Goal: Task Accomplishment & Management: Complete application form

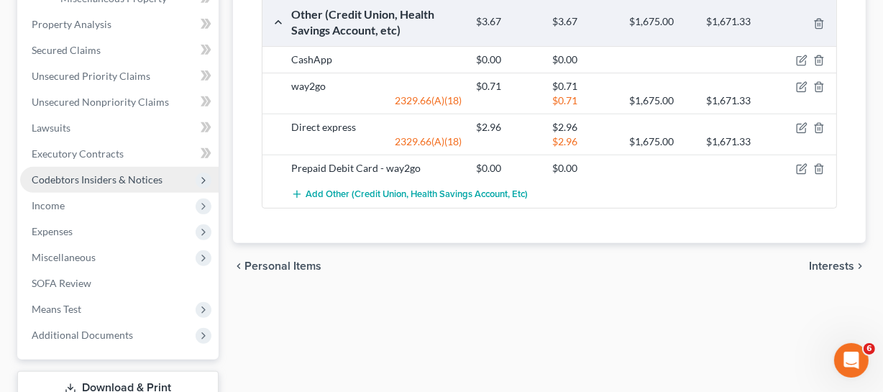
scroll to position [520, 0]
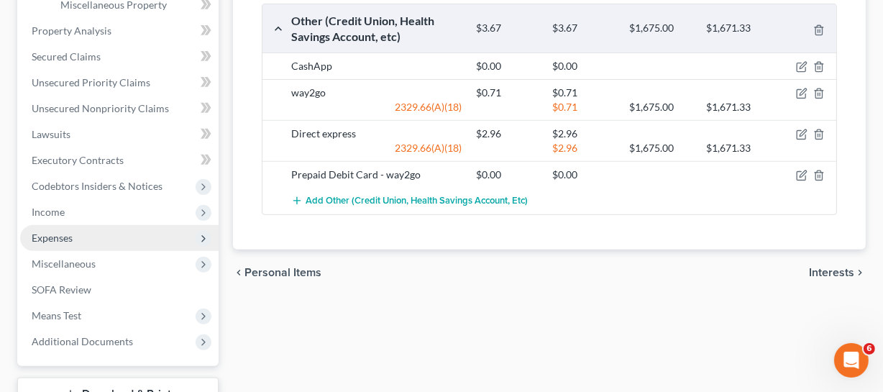
click at [66, 234] on span "Expenses" at bounding box center [52, 238] width 41 height 12
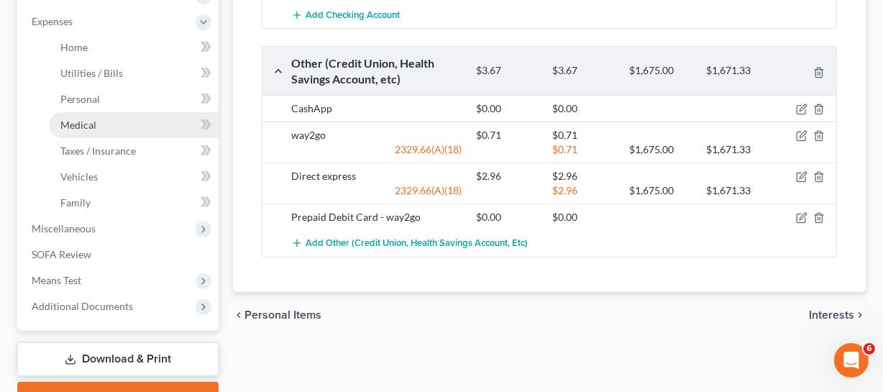
scroll to position [455, 0]
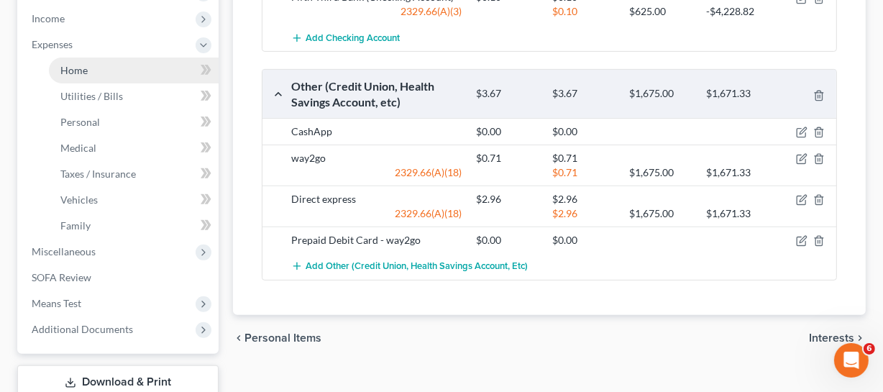
click at [101, 75] on link "Home" at bounding box center [134, 71] width 170 height 26
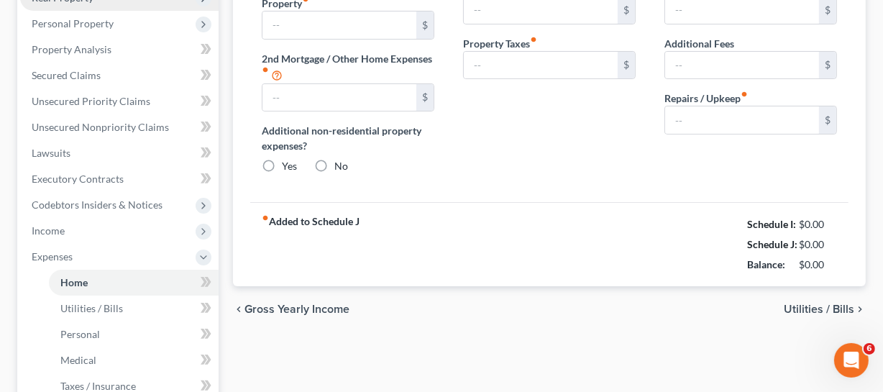
type input "990.00"
type input "0.00"
radio input "true"
type input "0.00"
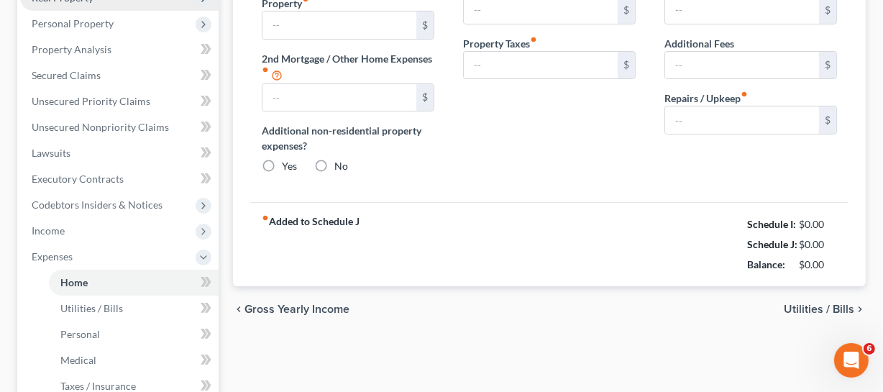
type input "0.00"
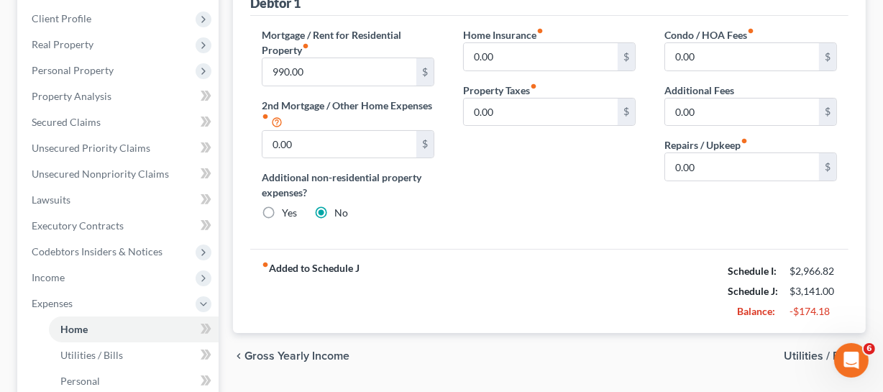
scroll to position [130, 0]
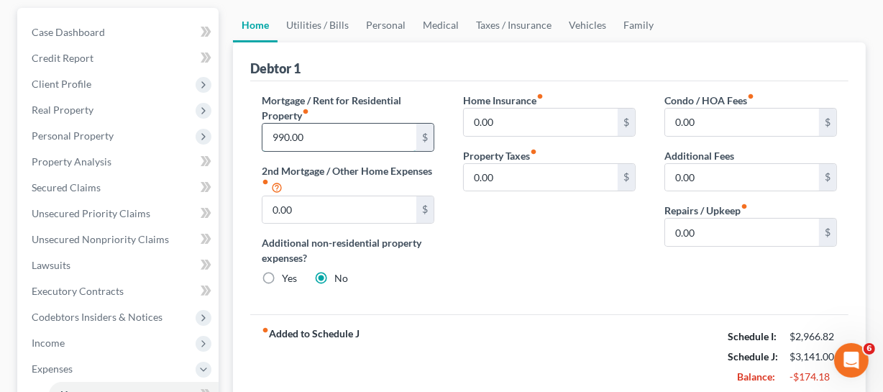
click at [365, 145] on input "990.00" at bounding box center [340, 137] width 154 height 27
type input "545"
click at [495, 249] on div "Home Insurance fiber_manual_record 0.00 $ Property Taxes fiber_manual_record 0.…" at bounding box center [549, 195] width 201 height 205
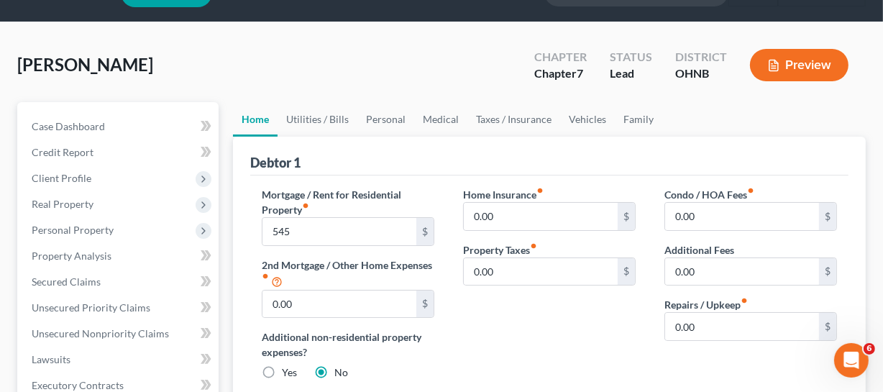
scroll to position [65, 0]
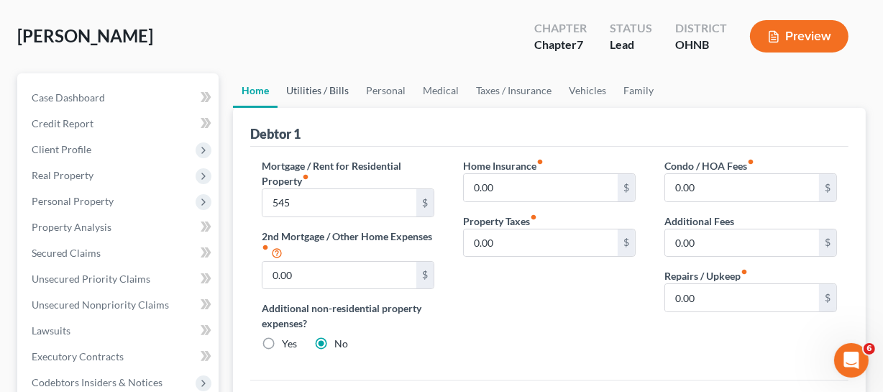
click at [309, 88] on link "Utilities / Bills" at bounding box center [318, 90] width 80 height 35
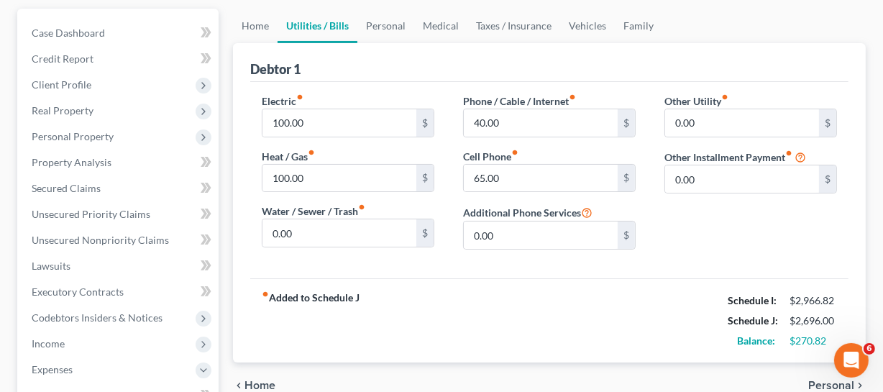
scroll to position [130, 0]
click at [360, 125] on input "100.00" at bounding box center [340, 122] width 154 height 27
type input "172"
click at [360, 173] on input "100.00" at bounding box center [340, 177] width 154 height 27
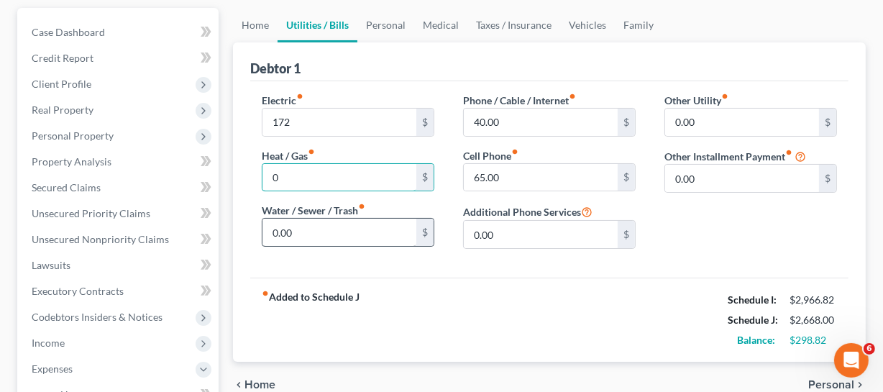
type input "0"
click at [309, 230] on input "0.00" at bounding box center [340, 232] width 154 height 27
click at [515, 116] on input "40.00" at bounding box center [541, 122] width 154 height 27
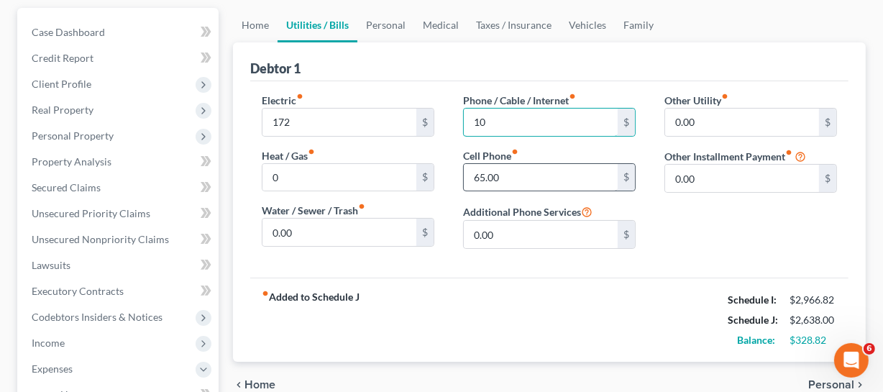
type input "10"
click at [532, 176] on input "65.00" at bounding box center [541, 177] width 154 height 27
type input "55"
click at [390, 29] on link "Personal" at bounding box center [385, 25] width 57 height 35
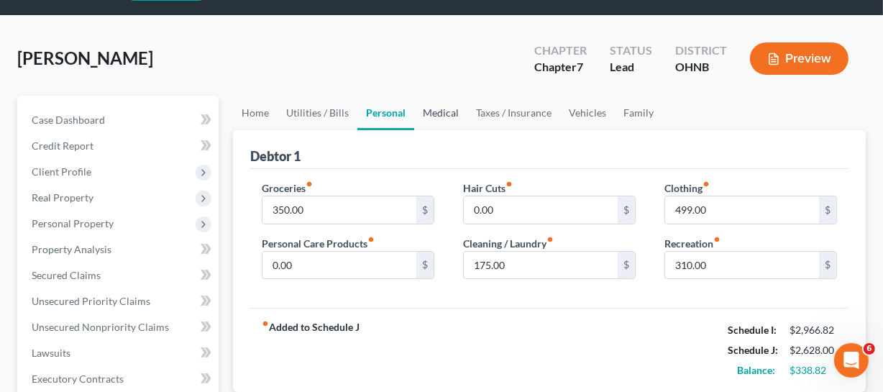
scroll to position [65, 0]
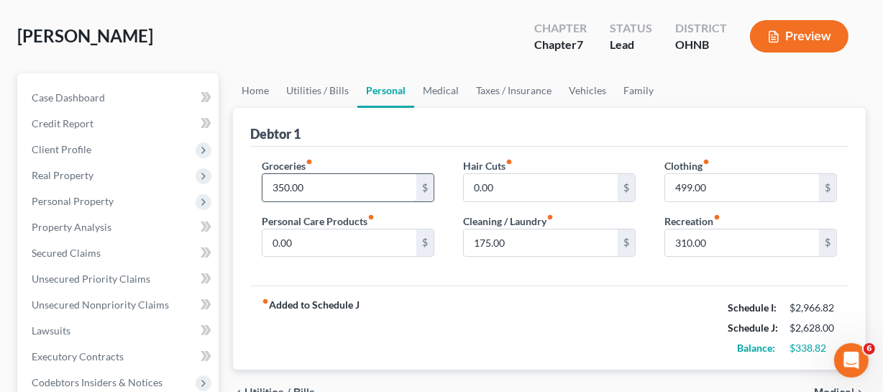
click at [366, 179] on input "350.00" at bounding box center [340, 187] width 154 height 27
type input "241"
click at [505, 190] on input "0.00" at bounding box center [541, 187] width 154 height 27
click at [542, 187] on input "0.00" at bounding box center [541, 187] width 154 height 27
drag, startPoint x: 542, startPoint y: 187, endPoint x: 458, endPoint y: 177, distance: 84.8
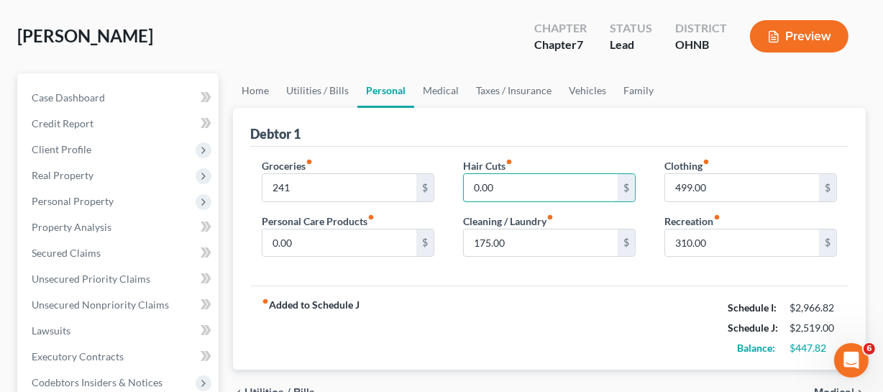
click at [458, 177] on div "Hair Cuts fiber_manual_record 0.00 $ Cleaning / Laundry fiber_manual_record 175…" at bounding box center [549, 213] width 201 height 111
type input "30"
click at [716, 176] on input "499.00" at bounding box center [742, 187] width 154 height 27
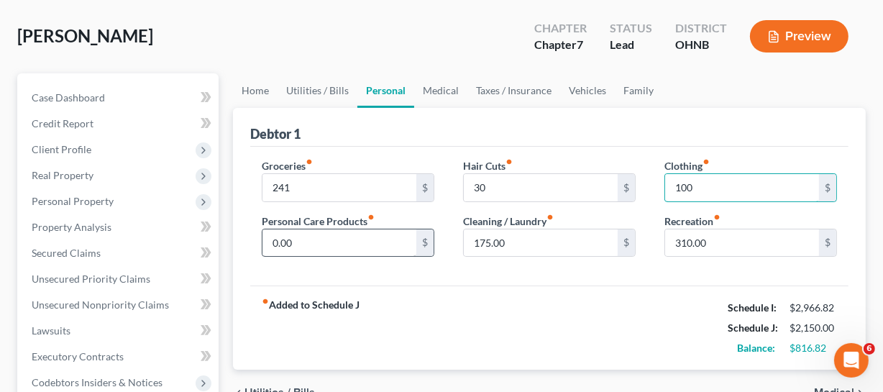
type input "100"
click at [316, 229] on input "0.00" at bounding box center [340, 242] width 154 height 27
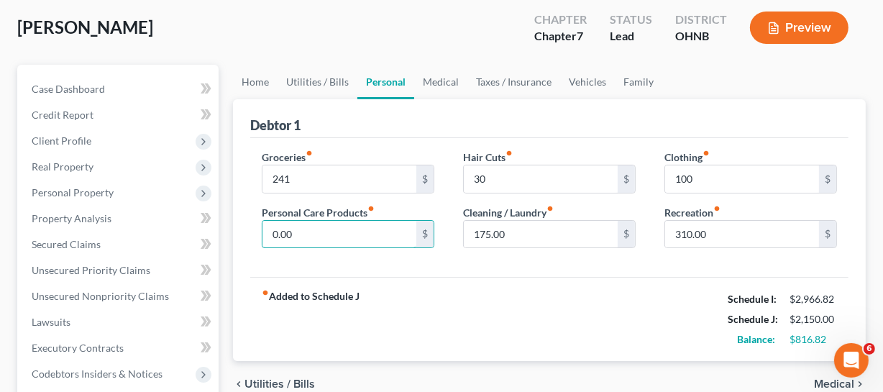
scroll to position [76, 0]
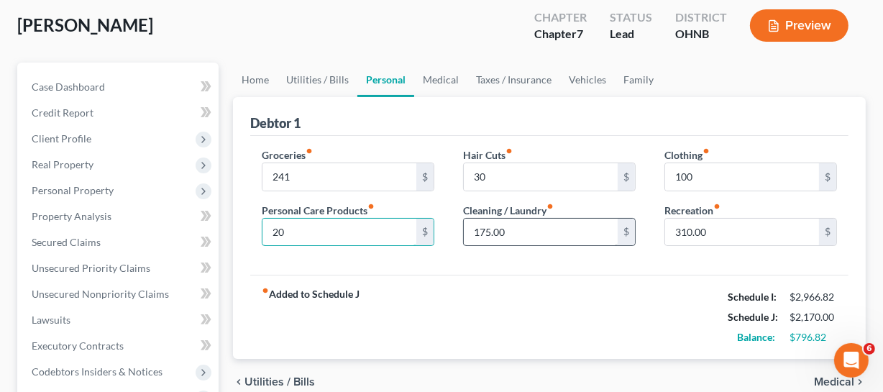
type input "20"
click at [583, 238] on input "175.00" at bounding box center [541, 232] width 154 height 27
type input "20"
click at [721, 237] on input "310.00" at bounding box center [742, 232] width 154 height 27
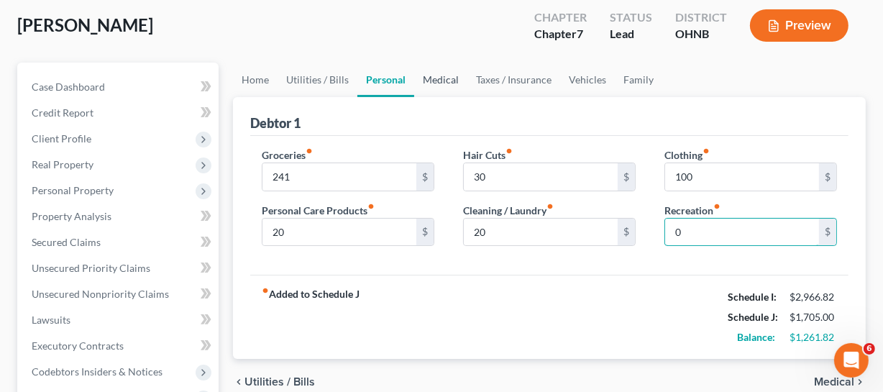
type input "0"
click at [446, 78] on link "Medical" at bounding box center [440, 80] width 53 height 35
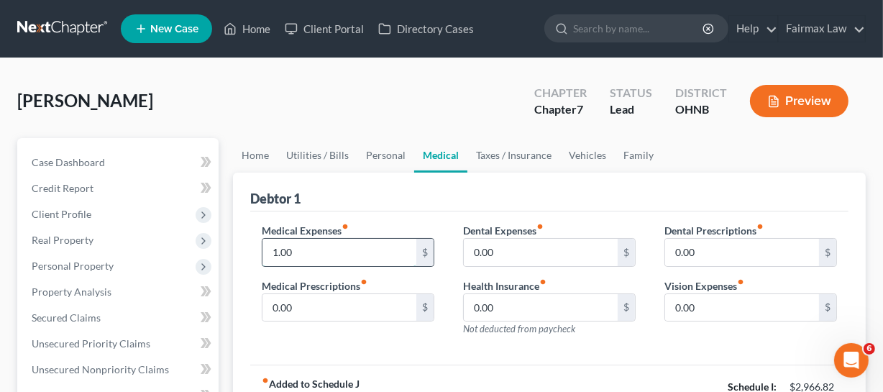
click at [386, 252] on input "1.00" at bounding box center [340, 252] width 154 height 27
type input "0"
click at [524, 153] on link "Taxes / Insurance" at bounding box center [514, 155] width 93 height 35
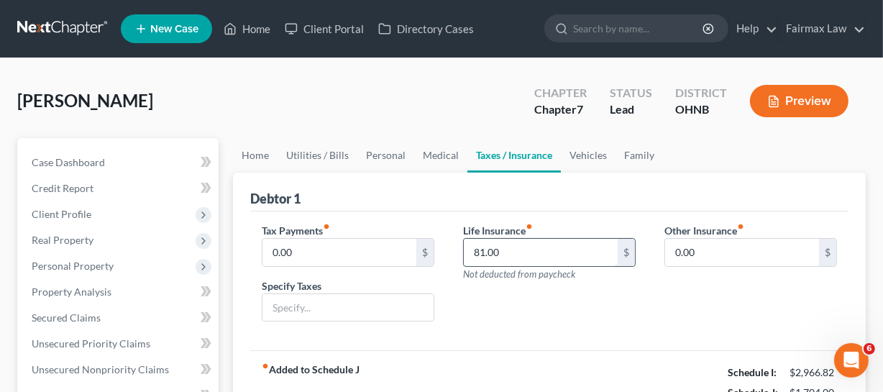
click at [518, 258] on input "81.00" at bounding box center [541, 252] width 154 height 27
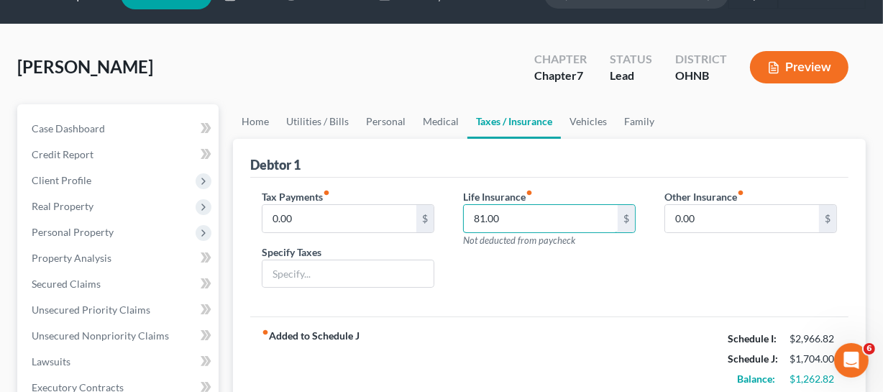
scroll to position [36, 0]
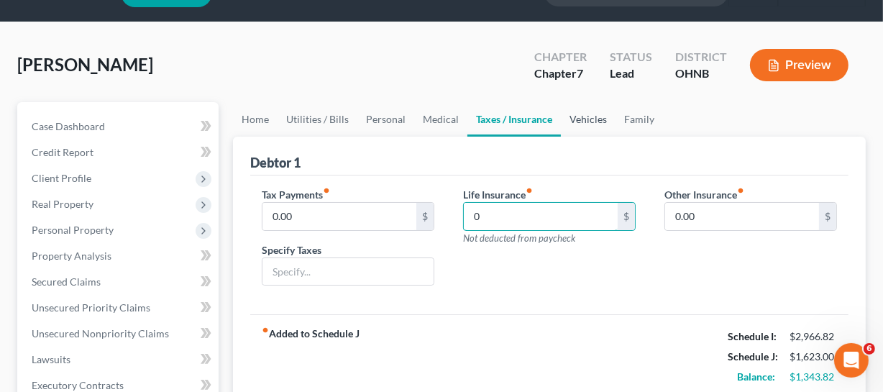
type input "0"
click at [596, 114] on link "Vehicles" at bounding box center [588, 119] width 55 height 35
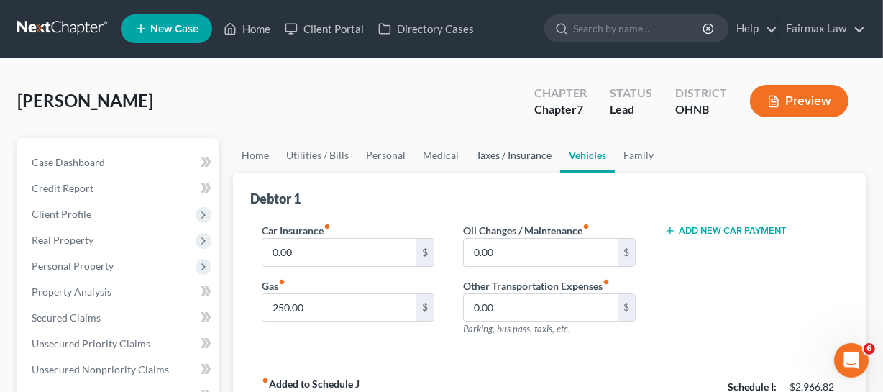
click at [498, 162] on link "Taxes / Insurance" at bounding box center [514, 155] width 93 height 35
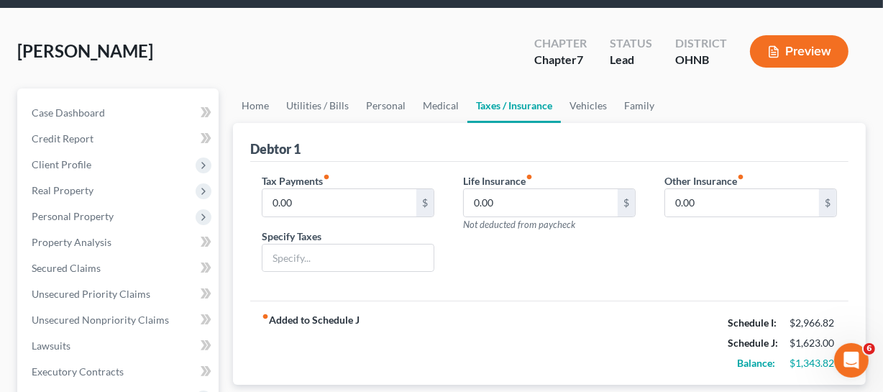
scroll to position [51, 0]
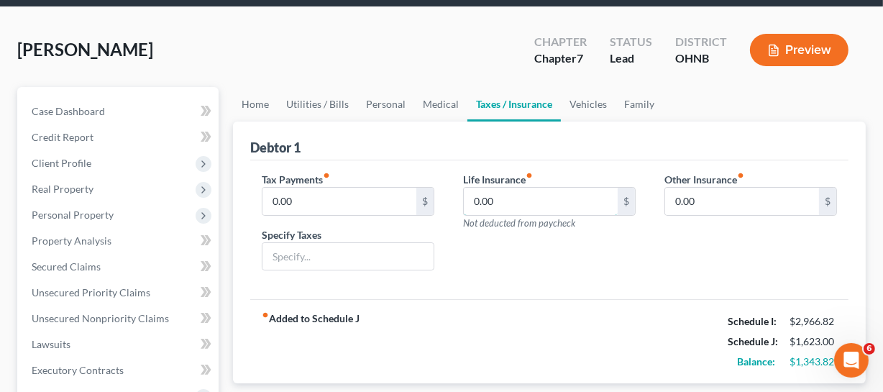
click at [511, 191] on input "0.00" at bounding box center [541, 201] width 154 height 27
type input "81"
click at [637, 249] on div "Life Insurance fiber_manual_record 81 $ Not deducted from paycheck" at bounding box center [549, 227] width 201 height 111
click at [583, 88] on link "Vehicles" at bounding box center [588, 104] width 55 height 35
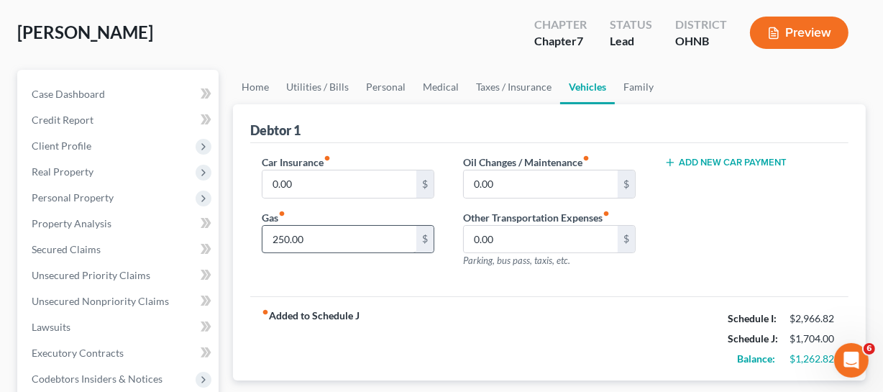
scroll to position [70, 0]
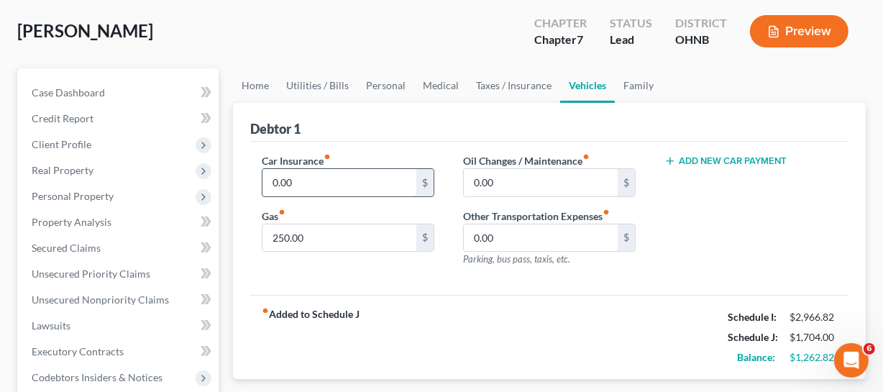
click at [329, 187] on input "0.00" at bounding box center [340, 182] width 154 height 27
click at [329, 251] on div "Car Insurance fiber_manual_record 0.00 $ Gas fiber_manual_record 250.00 $" at bounding box center [347, 215] width 201 height 125
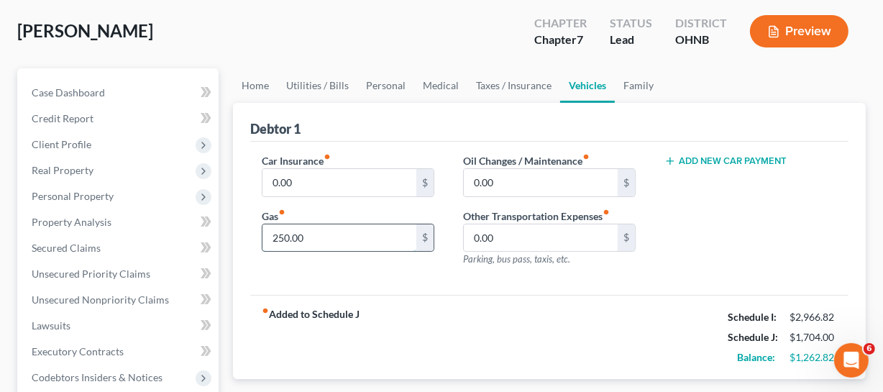
click at [352, 245] on input "250.00" at bounding box center [340, 237] width 154 height 27
click at [641, 78] on link "Family" at bounding box center [638, 85] width 47 height 35
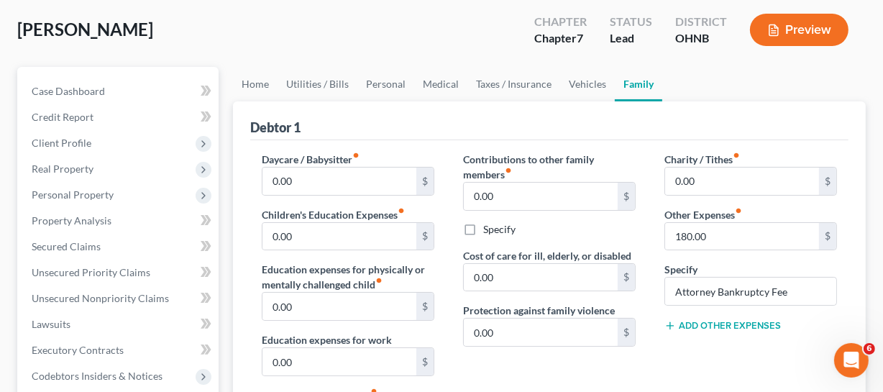
scroll to position [65, 0]
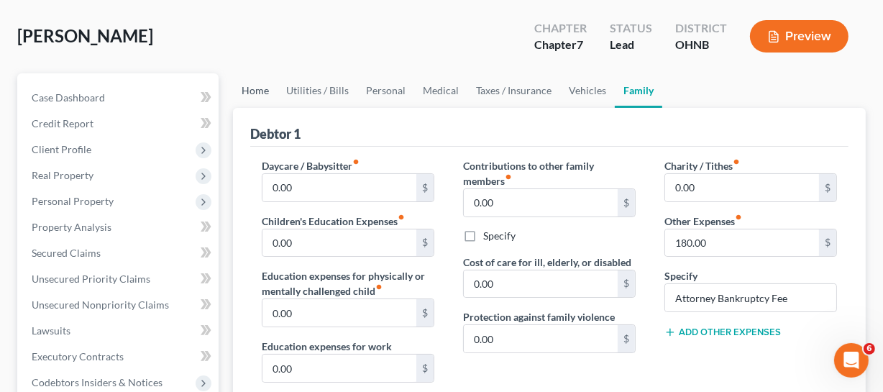
click at [261, 94] on link "Home" at bounding box center [255, 90] width 45 height 35
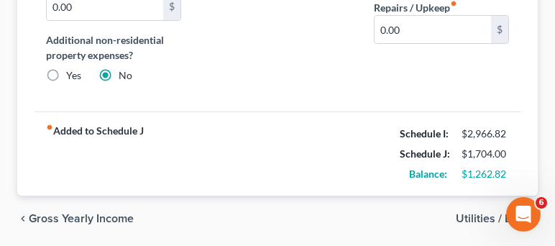
scroll to position [344, 0]
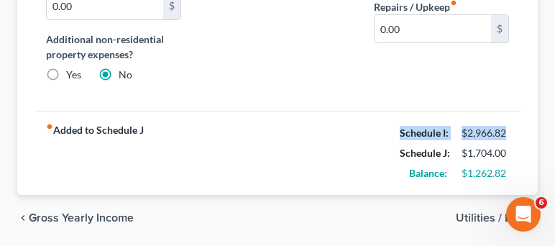
drag, startPoint x: 394, startPoint y: 125, endPoint x: 510, endPoint y: 132, distance: 116.0
click at [510, 132] on div "Schedule I: $2,966.82" at bounding box center [455, 133] width 124 height 20
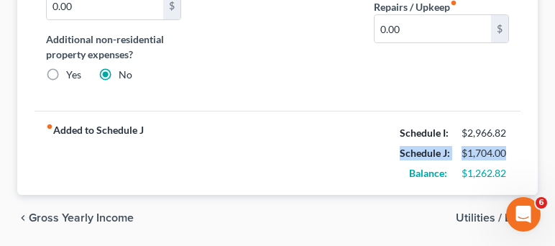
drag, startPoint x: 389, startPoint y: 147, endPoint x: 534, endPoint y: 151, distance: 144.6
click at [534, 151] on div "Debtor 1 Mortgage / Rent for Residential Property fiber_manual_record 545.00 $ …" at bounding box center [277, 17] width 521 height 357
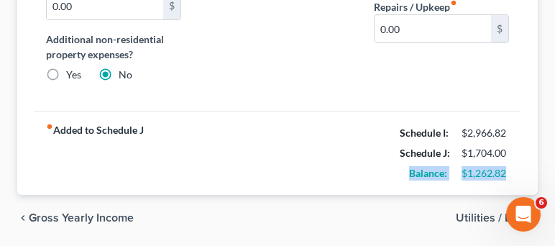
drag, startPoint x: 388, startPoint y: 170, endPoint x: 518, endPoint y: 167, distance: 129.5
click at [518, 167] on div "fiber_manual_record Added to Schedule J Schedule I: $2,966.82 Schedule J: $1,70…" at bounding box center [278, 153] width 486 height 84
click at [357, 174] on div "fiber_manual_record Added to Schedule J Schedule I: $2,966.82 Schedule J: $1,70…" at bounding box center [278, 153] width 486 height 84
click at [459, 174] on div "$1,262.82" at bounding box center [486, 173] width 62 height 14
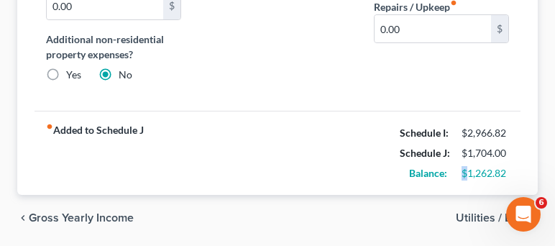
click at [459, 174] on div "$1,262.82" at bounding box center [486, 173] width 62 height 14
drag, startPoint x: 387, startPoint y: 176, endPoint x: 415, endPoint y: 176, distance: 28.1
click at [396, 176] on div "fiber_manual_record Added to Schedule J Schedule I: $2,966.82 Schedule J: $1,70…" at bounding box center [278, 153] width 486 height 84
click at [485, 176] on div "Balance: $1,262.82" at bounding box center [455, 173] width 124 height 20
click at [506, 172] on div "$1,262.82" at bounding box center [485, 173] width 47 height 14
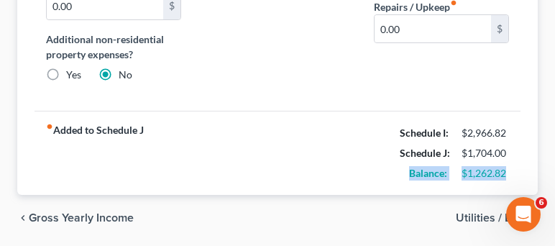
drag, startPoint x: 513, startPoint y: 172, endPoint x: 400, endPoint y: 173, distance: 112.9
click at [400, 173] on div "Balance: $1,262.82" at bounding box center [455, 173] width 124 height 20
click at [491, 173] on div "$1,262.82" at bounding box center [485, 173] width 47 height 14
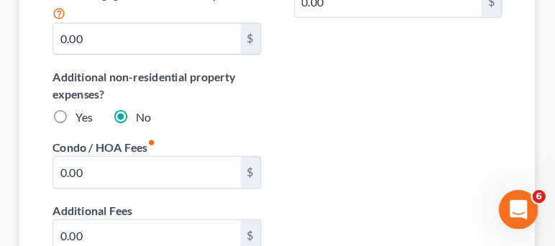
scroll to position [350, 0]
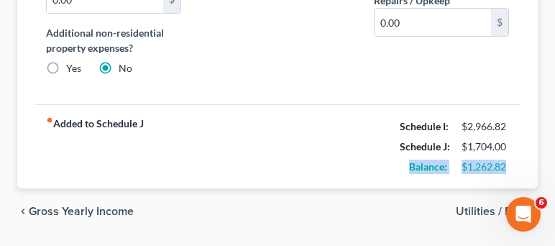
drag, startPoint x: 405, startPoint y: 158, endPoint x: 524, endPoint y: 164, distance: 119.5
click at [524, 164] on div "Debtor 1 Mortgage / Rent for Residential Property fiber_manual_record 545.00 $ …" at bounding box center [277, 10] width 521 height 357
click at [514, 173] on div "Balance: $1,262.82" at bounding box center [455, 167] width 124 height 20
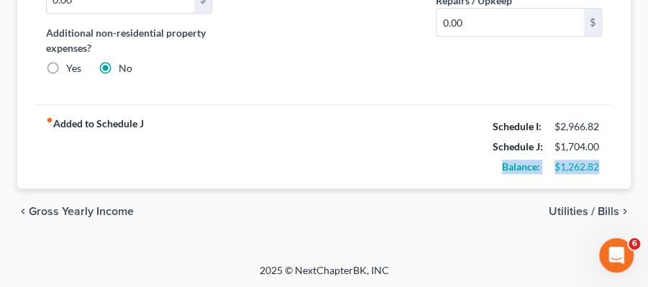
drag, startPoint x: 519, startPoint y: 174, endPoint x: 607, endPoint y: 180, distance: 87.9
click at [607, 180] on div "fiber_manual_record Added to Schedule J Schedule I: $2,966.82 Schedule J: $1,70…" at bounding box center [324, 146] width 579 height 84
click at [554, 175] on div "Balance: $1,262.82" at bounding box center [548, 167] width 124 height 20
drag, startPoint x: 493, startPoint y: 167, endPoint x: 630, endPoint y: 176, distance: 136.9
click at [630, 176] on div "Home Utilities / Bills Personal Medical Taxes / Insurance Vehicles Family Debto…" at bounding box center [324, 33] width 628 height 403
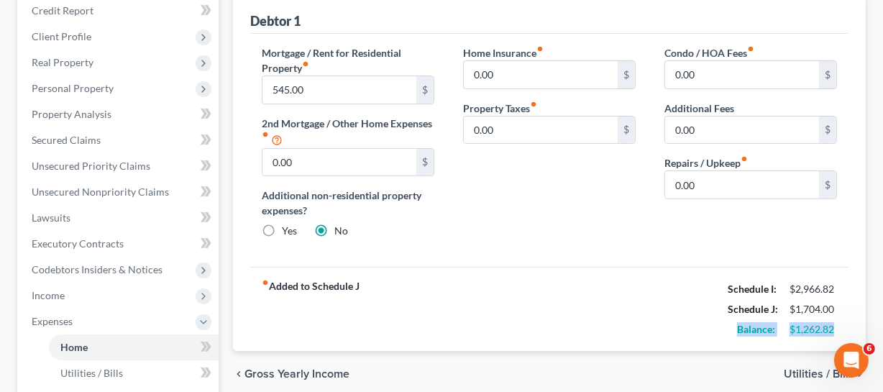
scroll to position [47, 0]
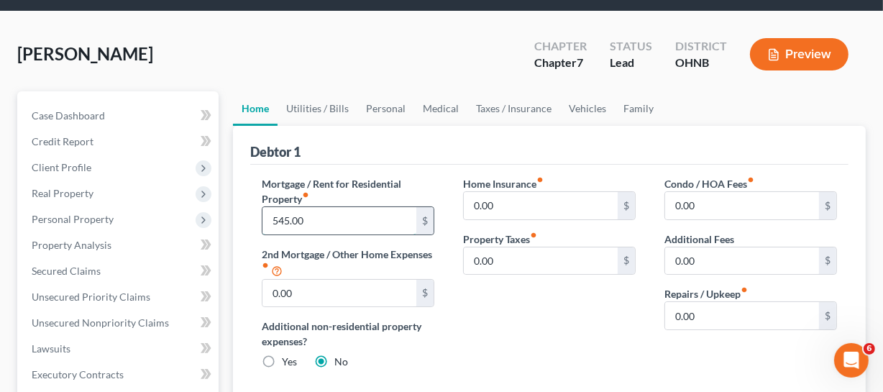
click at [341, 207] on input "545.00" at bounding box center [340, 220] width 154 height 27
click at [321, 237] on div "Mortgage / Rent for Residential Property fiber_manual_record 545.00 $ 2nd Mortg…" at bounding box center [347, 278] width 201 height 205
click at [329, 215] on input "545.00" at bounding box center [340, 220] width 154 height 27
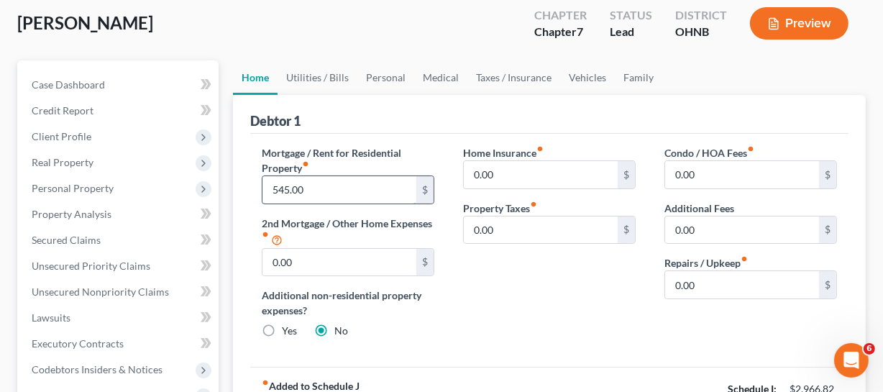
scroll to position [79, 0]
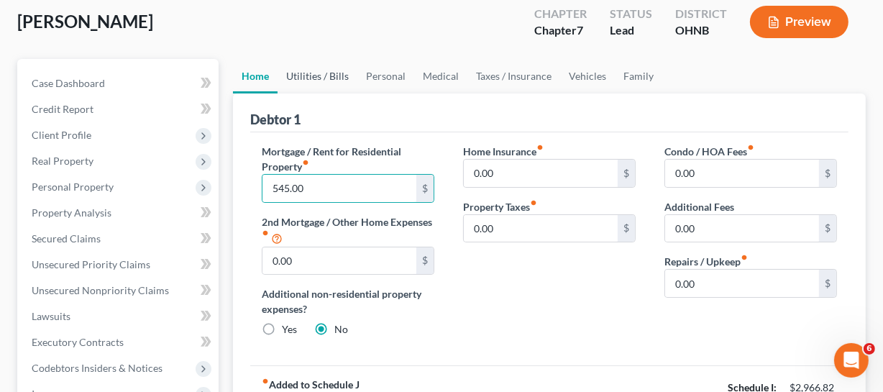
click at [320, 68] on link "Utilities / Bills" at bounding box center [318, 76] width 80 height 35
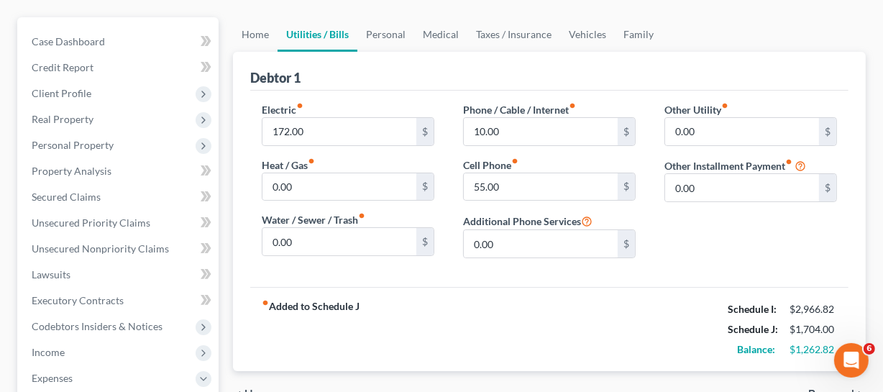
scroll to position [77, 0]
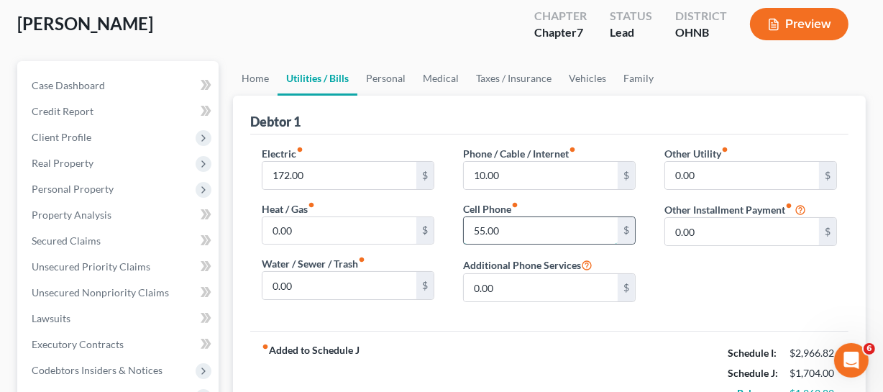
click at [518, 233] on input "55.00" at bounding box center [541, 230] width 154 height 27
click at [370, 78] on link "Personal" at bounding box center [385, 78] width 57 height 35
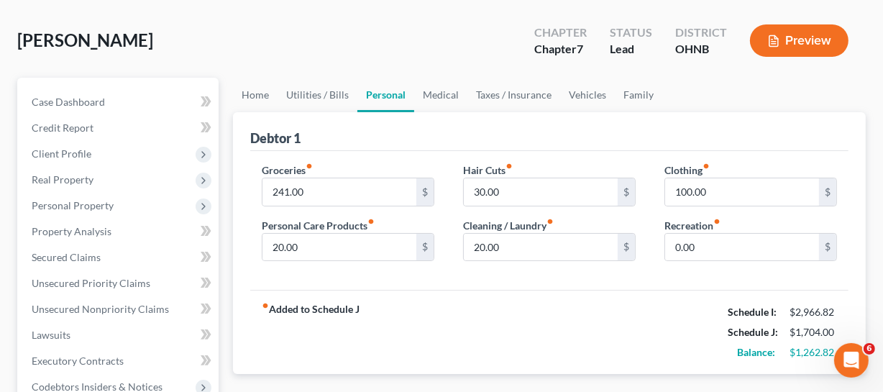
scroll to position [61, 0]
click at [714, 188] on input "100.00" at bounding box center [742, 191] width 154 height 27
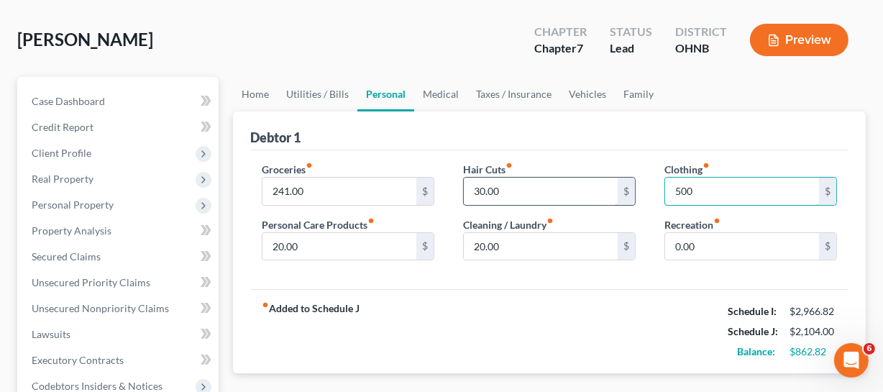
type input "500"
click at [573, 195] on input "30.00" at bounding box center [541, 191] width 154 height 27
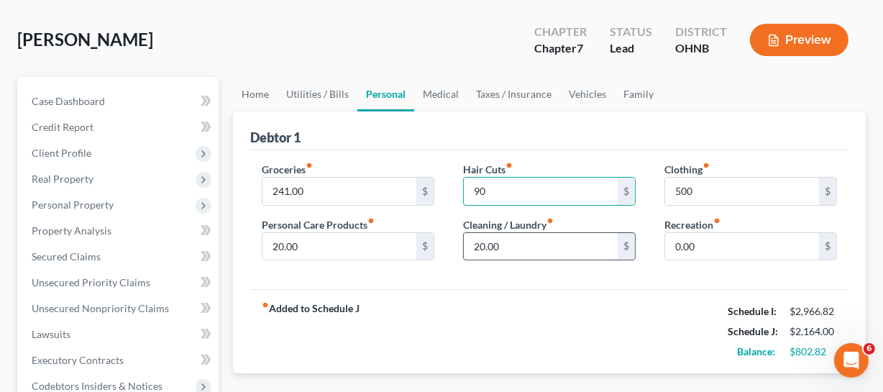
type input "90"
click at [516, 242] on input "20.00" at bounding box center [541, 246] width 154 height 27
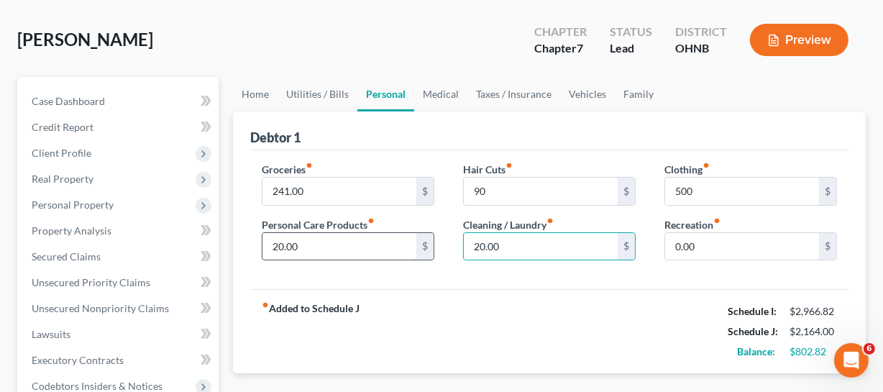
click at [297, 240] on input "20.00" at bounding box center [340, 246] width 154 height 27
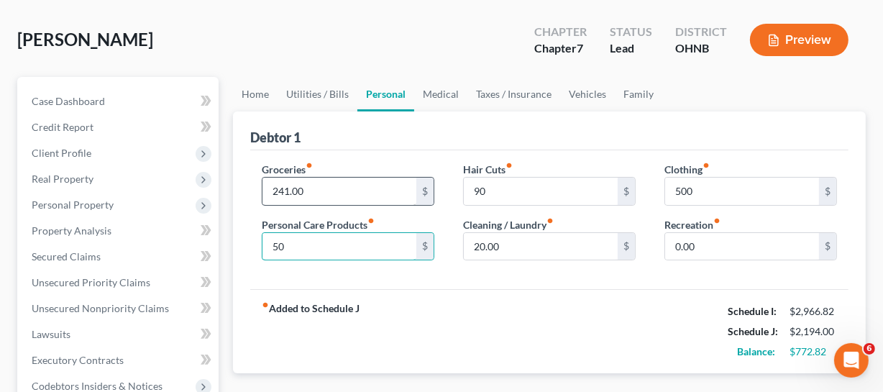
type input "50"
click at [322, 187] on input "241.00" at bounding box center [340, 191] width 154 height 27
click at [515, 298] on div "fiber_manual_record Added to Schedule J Schedule I: $2,966.82 Schedule J: $2,19…" at bounding box center [549, 331] width 598 height 84
click at [316, 183] on input "241.00" at bounding box center [340, 191] width 154 height 27
type input "5"
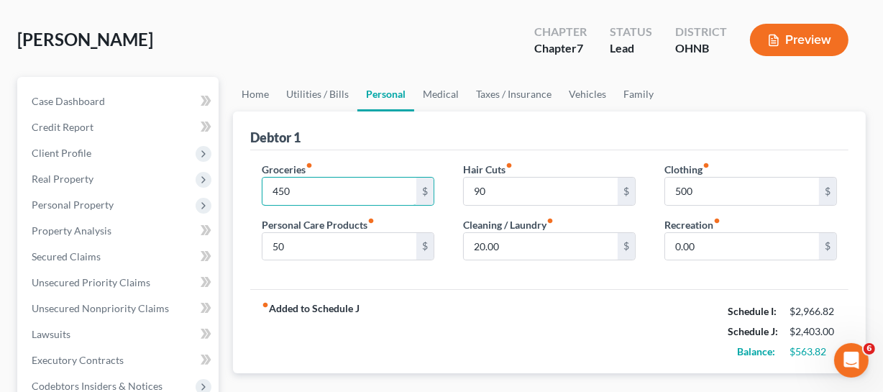
type input "450"
click at [444, 276] on div "Groceries fiber_manual_record 450 $ Personal Care Products fiber_manual_record …" at bounding box center [549, 220] width 598 height 140
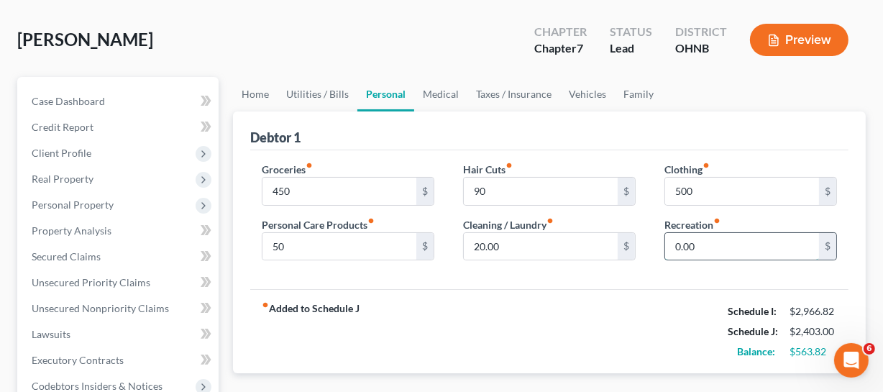
click at [711, 251] on input "0.00" at bounding box center [742, 246] width 154 height 27
click at [634, 90] on link "Family" at bounding box center [638, 94] width 47 height 35
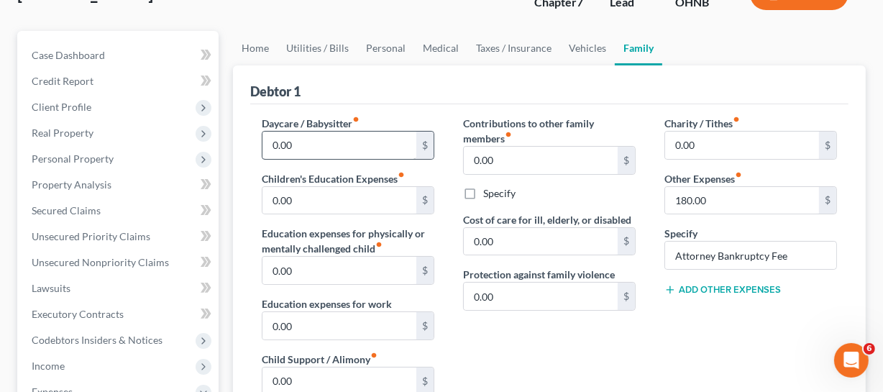
scroll to position [108, 0]
click at [394, 42] on link "Personal" at bounding box center [385, 47] width 57 height 35
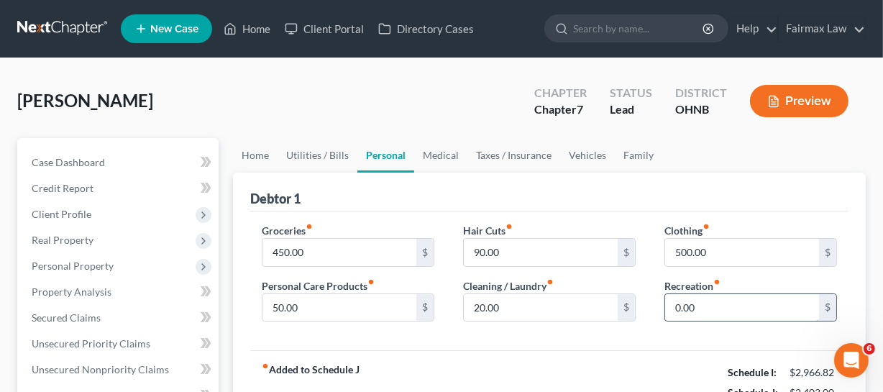
click at [741, 312] on input "0.00" at bounding box center [742, 307] width 154 height 27
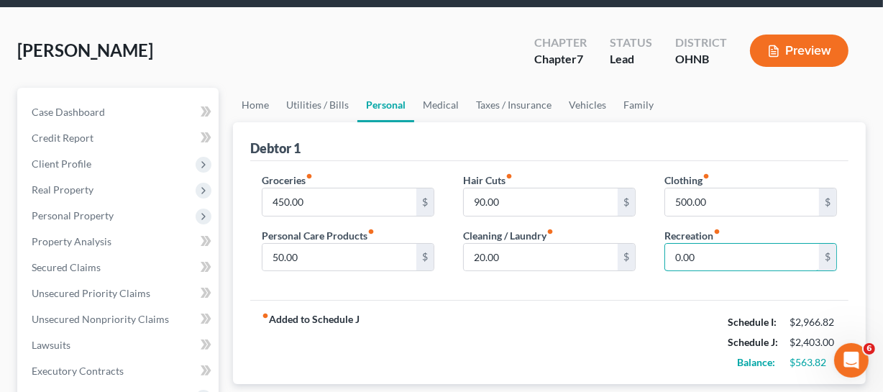
scroll to position [51, 0]
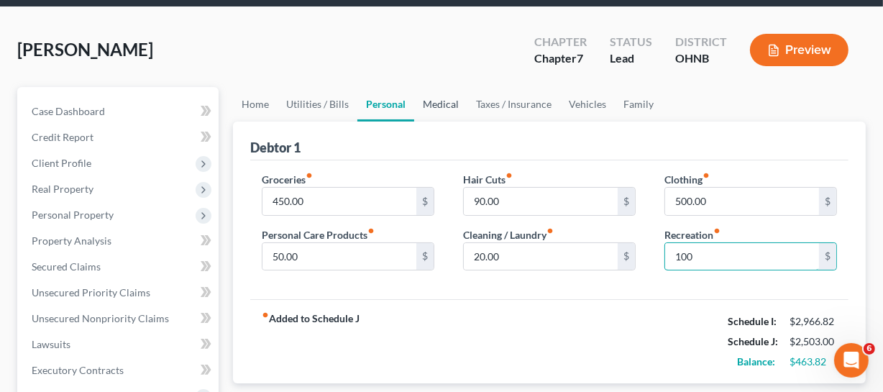
type input "100"
click at [448, 99] on link "Medical" at bounding box center [440, 104] width 53 height 35
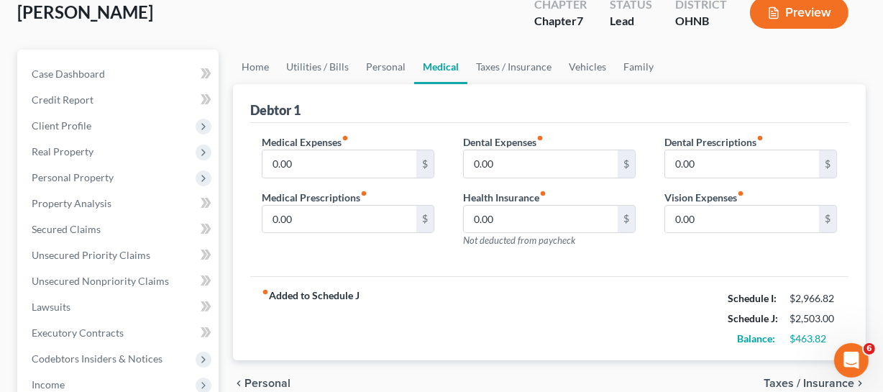
scroll to position [90, 0]
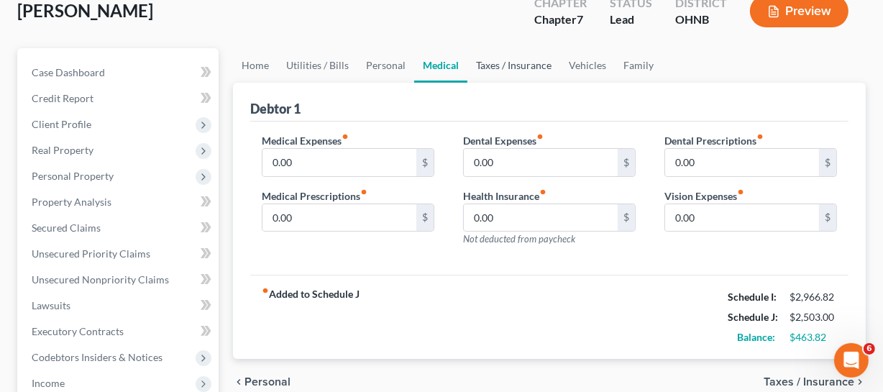
click at [521, 74] on link "Taxes / Insurance" at bounding box center [514, 65] width 93 height 35
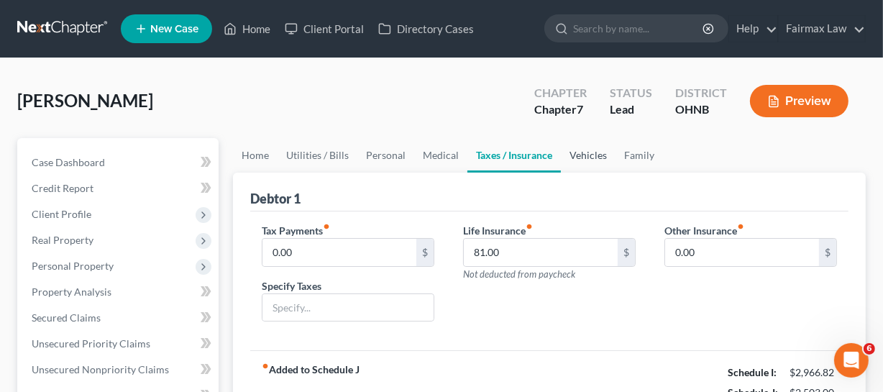
click at [564, 157] on link "Vehicles" at bounding box center [588, 155] width 55 height 35
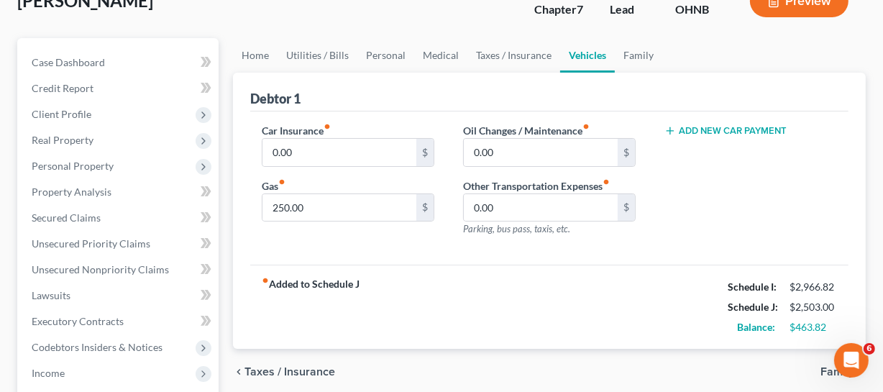
scroll to position [99, 0]
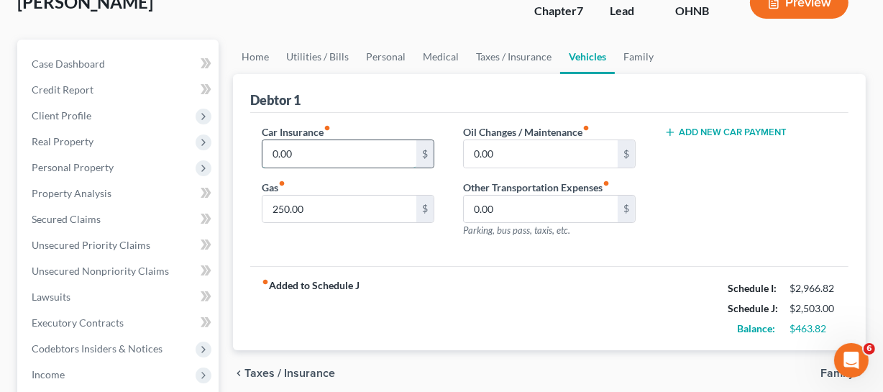
click at [328, 157] on input "0.00" at bounding box center [340, 153] width 154 height 27
type input "250"
click at [324, 213] on input "250.00" at bounding box center [340, 209] width 154 height 27
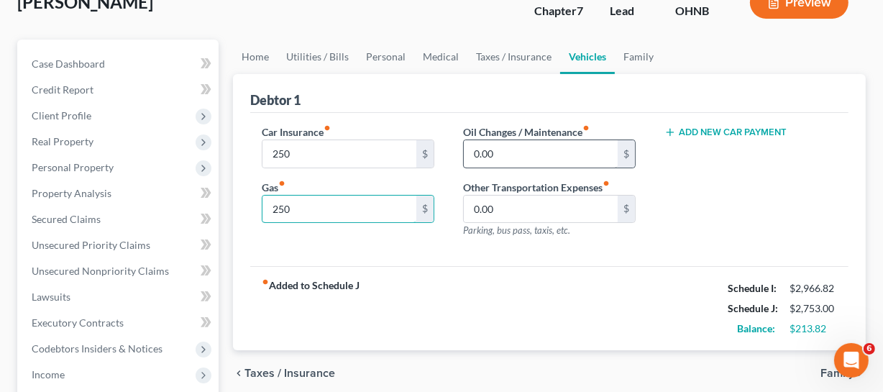
type input "250"
click at [537, 160] on input "0.00" at bounding box center [541, 153] width 154 height 27
type input "2"
type input "25"
click at [477, 224] on span "Parking, bus pass, taxis, etc." at bounding box center [516, 230] width 107 height 12
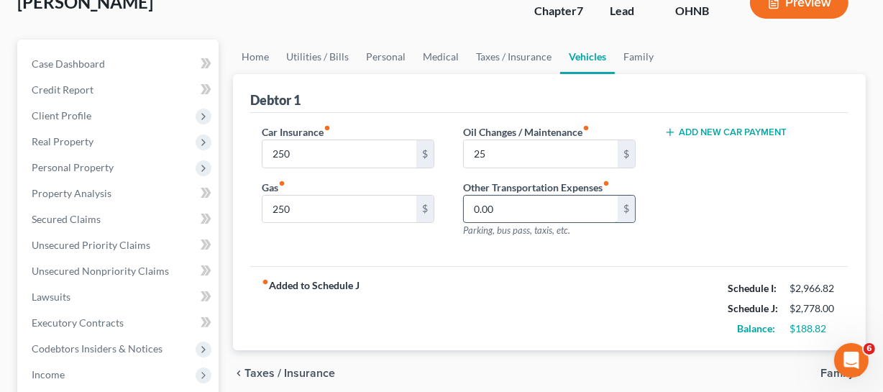
click at [547, 198] on input "0.00" at bounding box center [541, 209] width 154 height 27
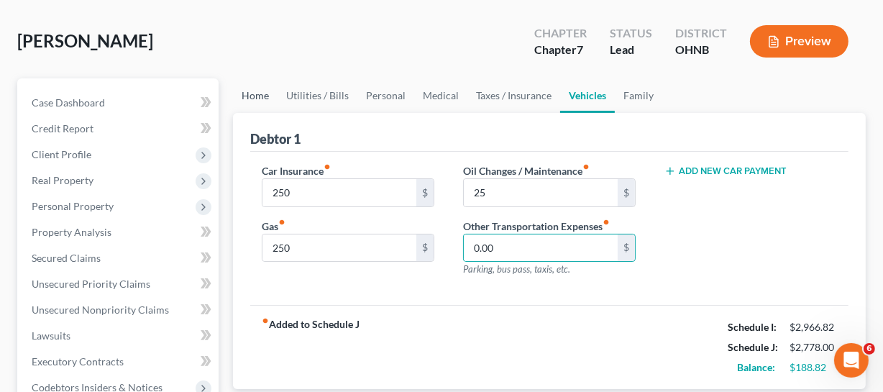
click at [265, 96] on link "Home" at bounding box center [255, 95] width 45 height 35
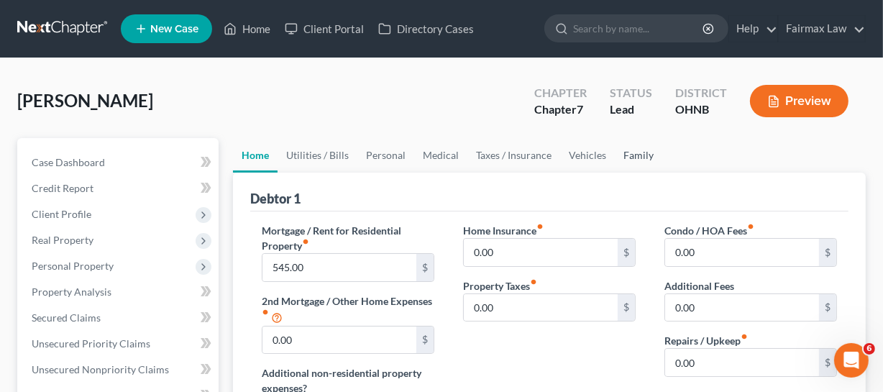
click at [642, 162] on link "Family" at bounding box center [638, 155] width 47 height 35
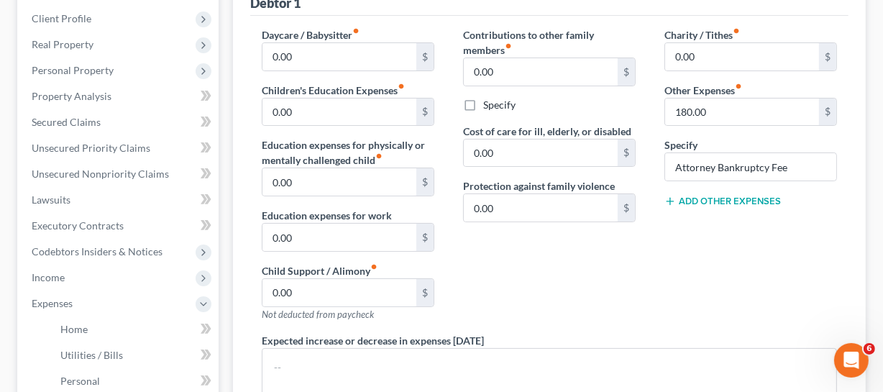
scroll to position [261, 0]
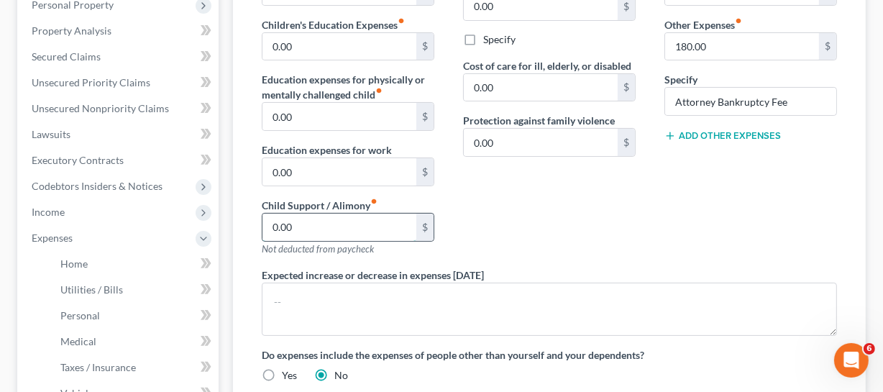
click at [374, 229] on input "0.00" at bounding box center [340, 227] width 154 height 27
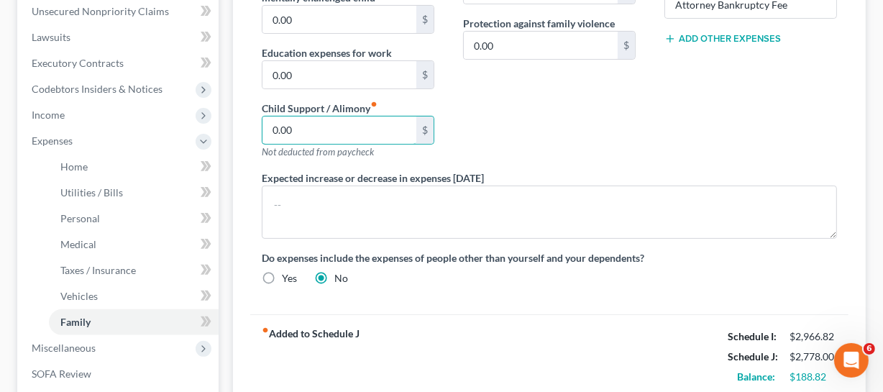
scroll to position [327, 0]
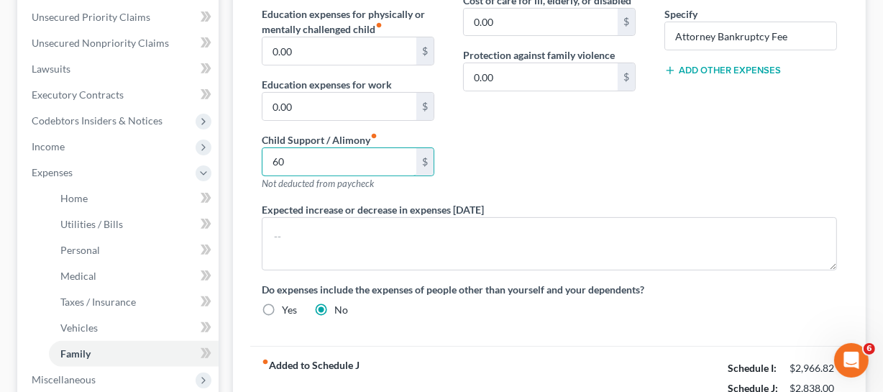
type input "60"
click at [501, 183] on div "Contributions to other family members fiber_manual_record 0.00 $ Specify Cost o…" at bounding box center [549, 49] width 201 height 306
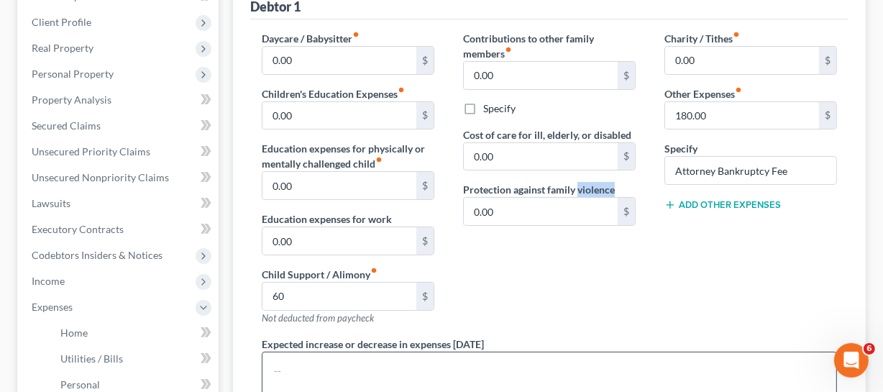
scroll to position [0, 0]
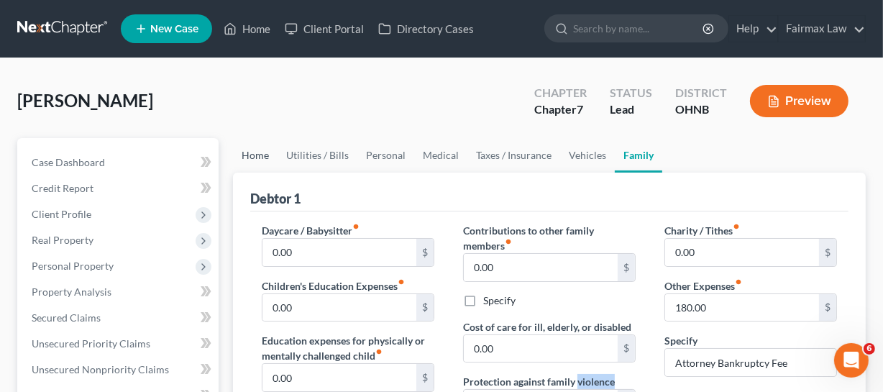
click at [252, 155] on link "Home" at bounding box center [255, 155] width 45 height 35
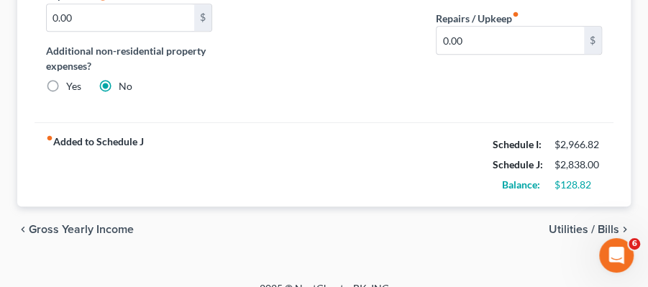
scroll to position [340, 0]
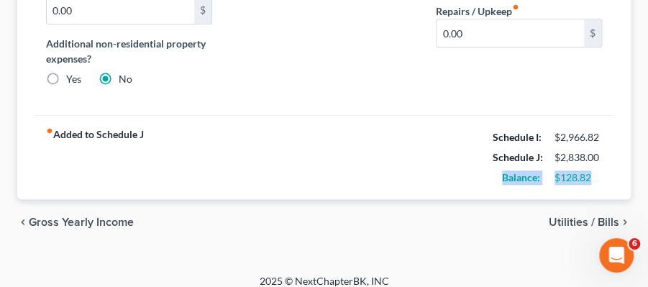
drag, startPoint x: 492, startPoint y: 174, endPoint x: 604, endPoint y: 180, distance: 112.4
click at [604, 180] on div "Balance: $128.82" at bounding box center [548, 178] width 124 height 20
click at [598, 181] on div "$128.82" at bounding box center [578, 177] width 47 height 14
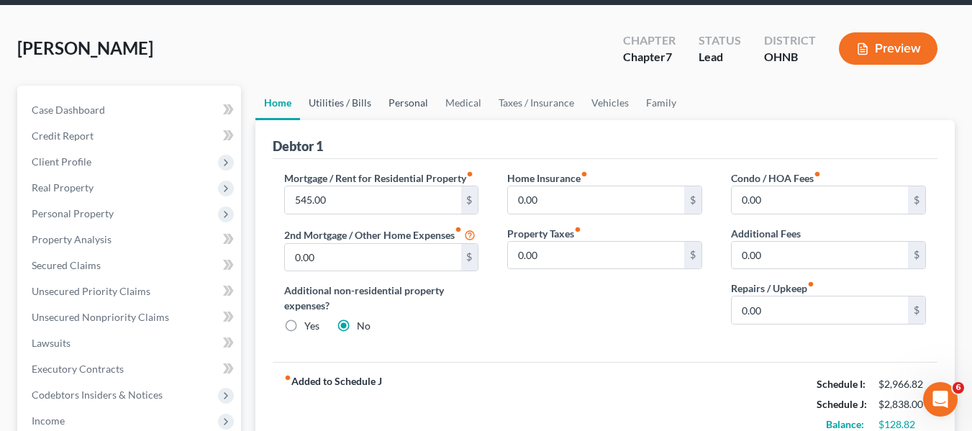
drag, startPoint x: 348, startPoint y: 96, endPoint x: 398, endPoint y: 102, distance: 50.1
click at [348, 96] on link "Utilities / Bills" at bounding box center [340, 103] width 80 height 35
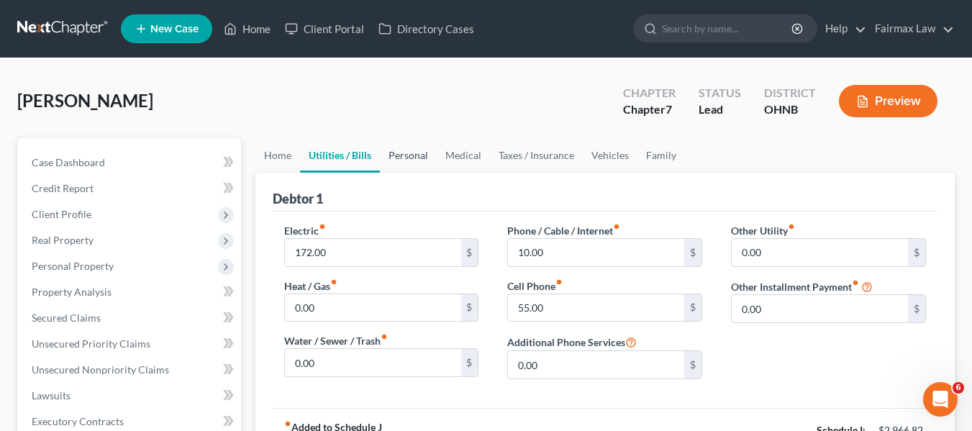
click at [406, 160] on link "Personal" at bounding box center [408, 155] width 57 height 35
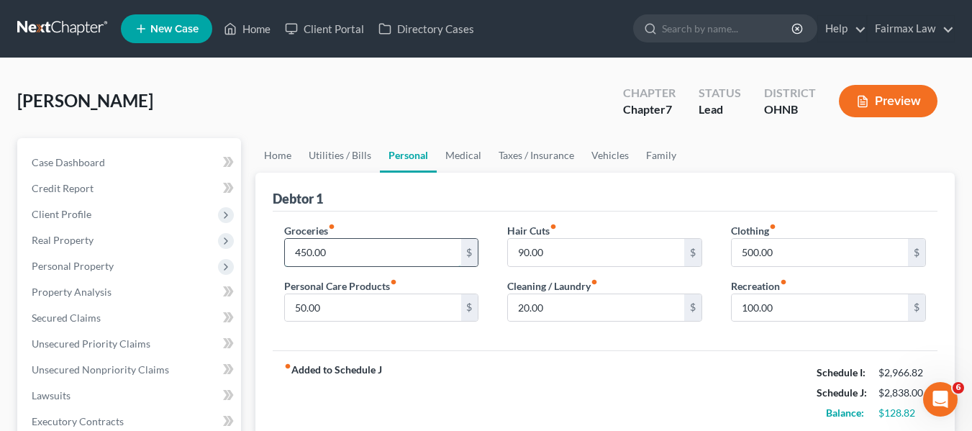
click at [345, 246] on input "450.00" at bounding box center [373, 252] width 176 height 27
click at [361, 263] on input "400" at bounding box center [373, 252] width 176 height 27
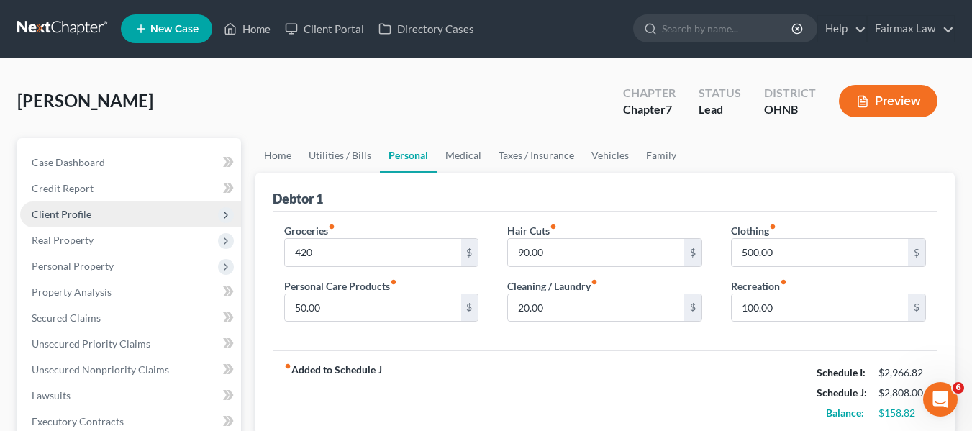
click at [78, 214] on span "Client Profile" at bounding box center [62, 214] width 60 height 12
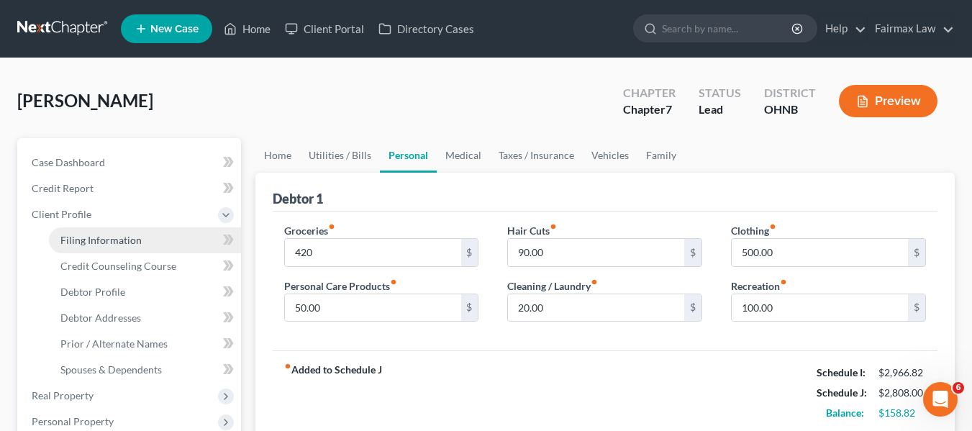
click at [94, 240] on span "Filing Information" at bounding box center [100, 240] width 81 height 12
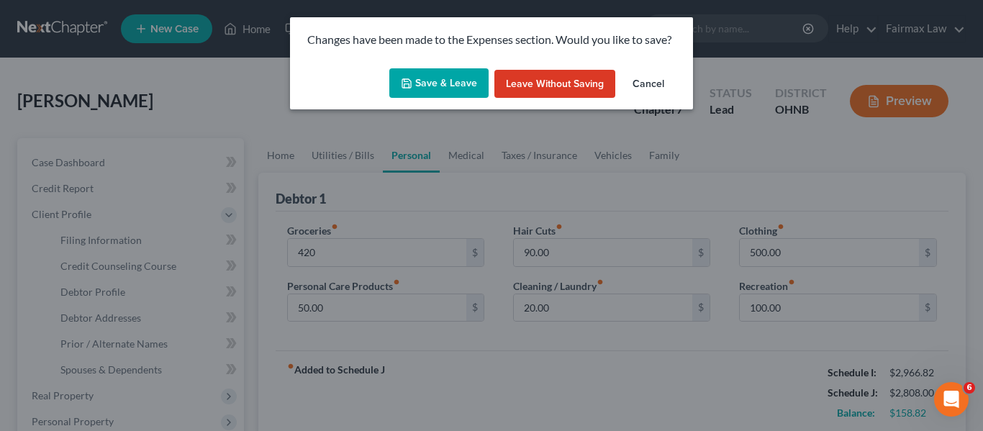
click at [448, 83] on button "Save & Leave" at bounding box center [438, 83] width 99 height 30
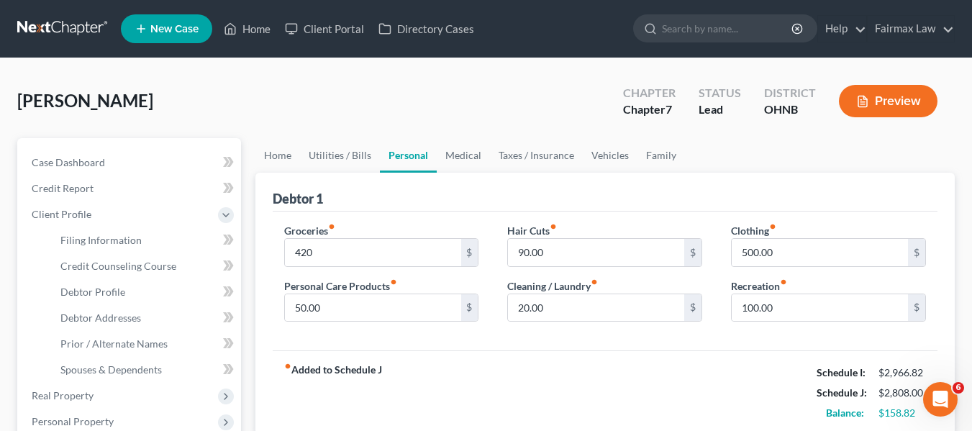
type input "420.00"
select select "1"
select select "0"
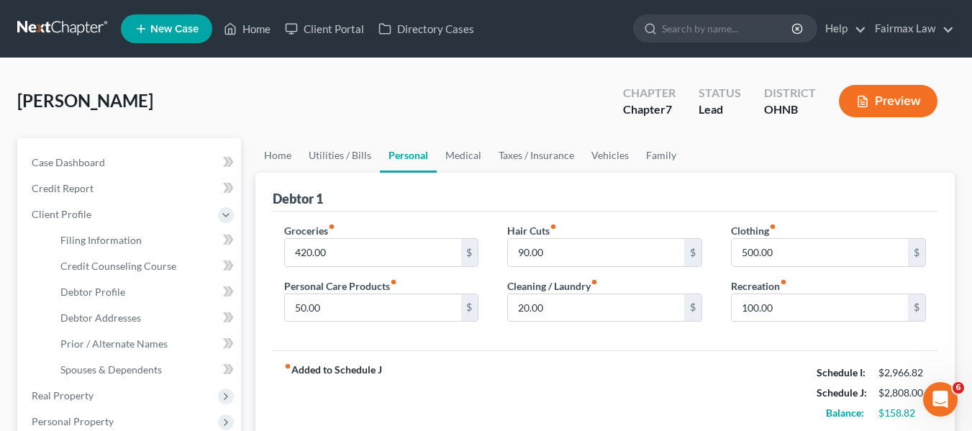
select select "36"
